Goal: Navigation & Orientation: Find specific page/section

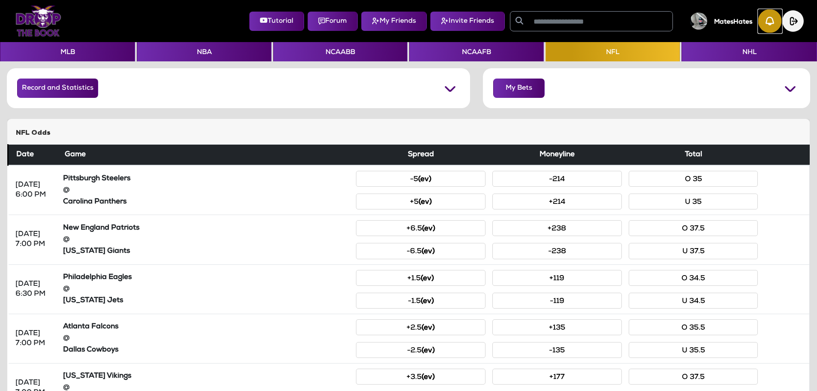
click at [769, 20] on img "button" at bounding box center [770, 21] width 24 height 24
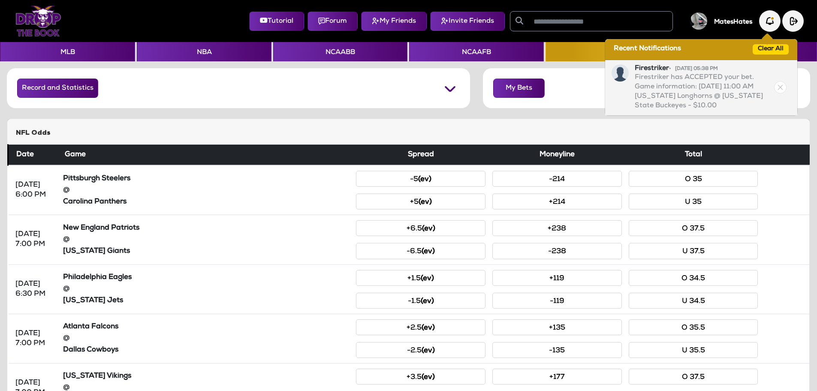
click at [780, 84] on img at bounding box center [780, 87] width 12 height 12
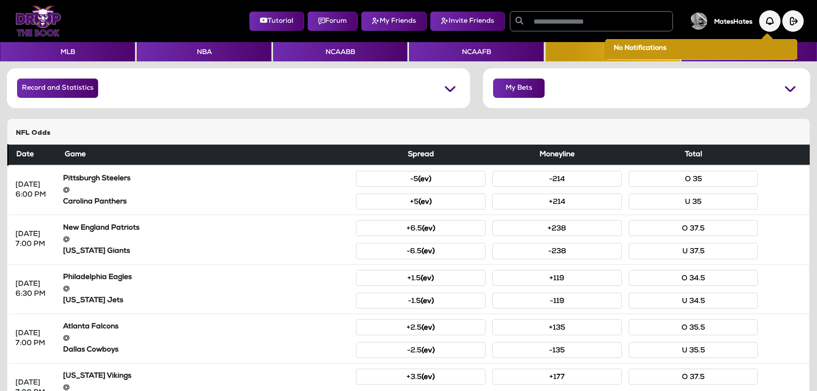
click at [356, 121] on div "NFL Odds" at bounding box center [408, 131] width 802 height 25
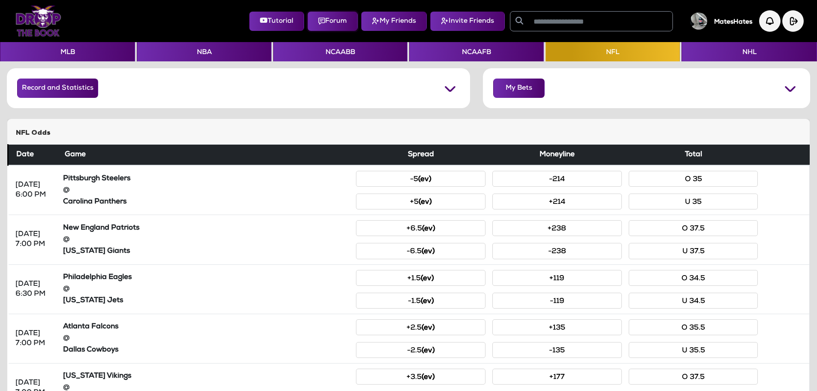
click at [322, 23] on button "Forum" at bounding box center [332, 21] width 50 height 19
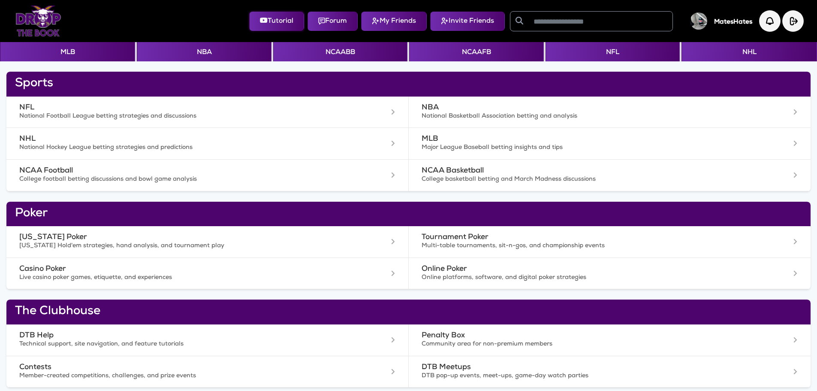
click at [269, 19] on button "Tutorial" at bounding box center [276, 21] width 55 height 19
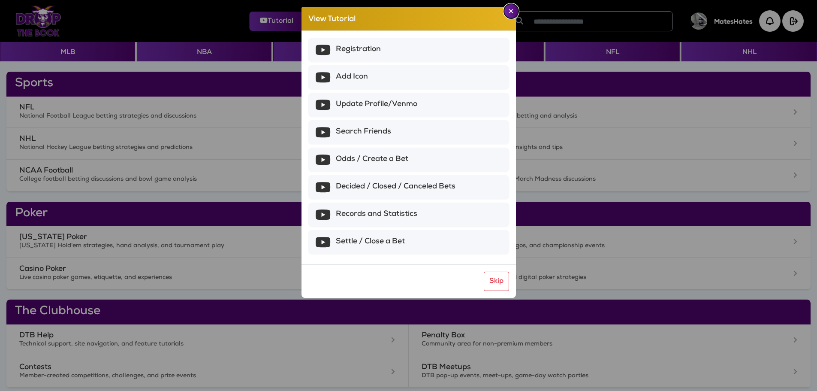
click at [510, 10] on img "Close" at bounding box center [511, 11] width 5 height 4
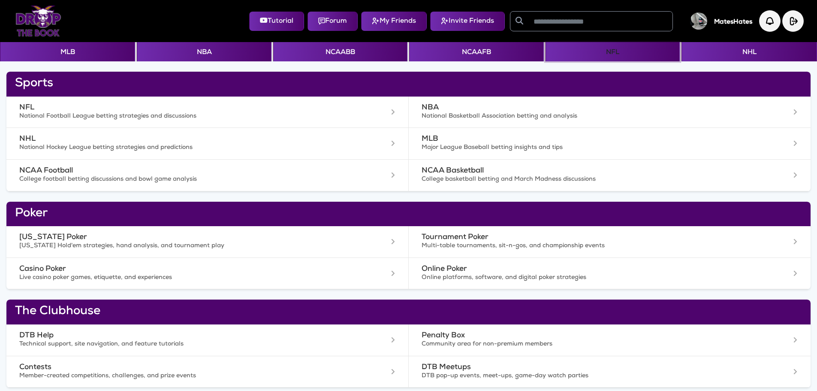
click at [611, 54] on button "NFL" at bounding box center [612, 51] width 134 height 19
